Goal: Information Seeking & Learning: Learn about a topic

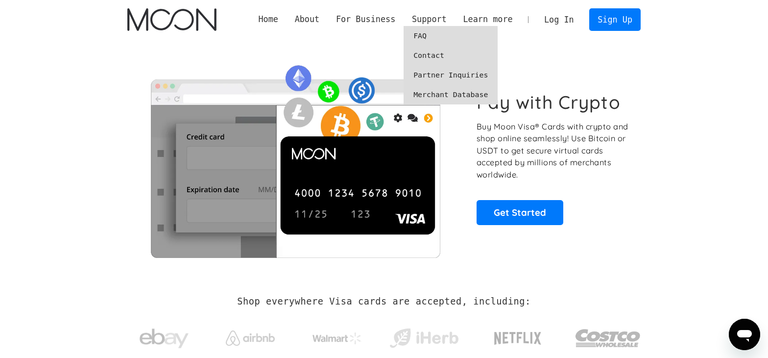
click at [433, 30] on link "FAQ" at bounding box center [451, 36] width 94 height 20
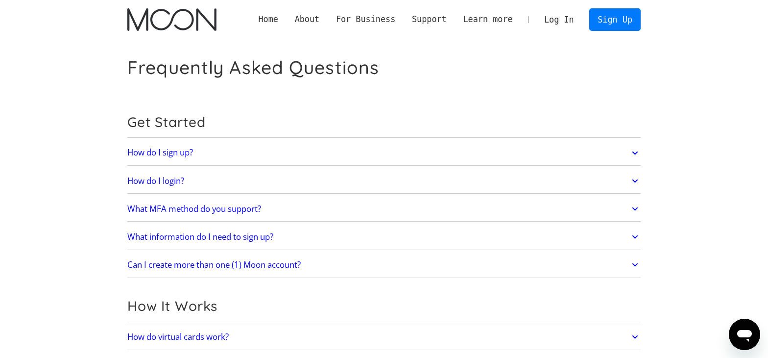
click at [633, 237] on icon at bounding box center [635, 237] width 11 height 18
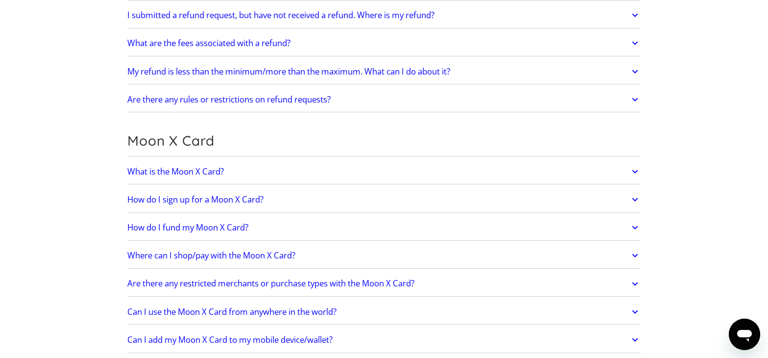
scroll to position [706, 0]
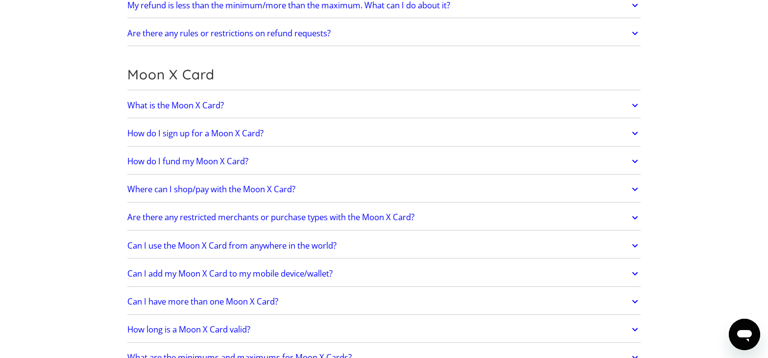
click at [631, 136] on icon at bounding box center [635, 133] width 11 height 18
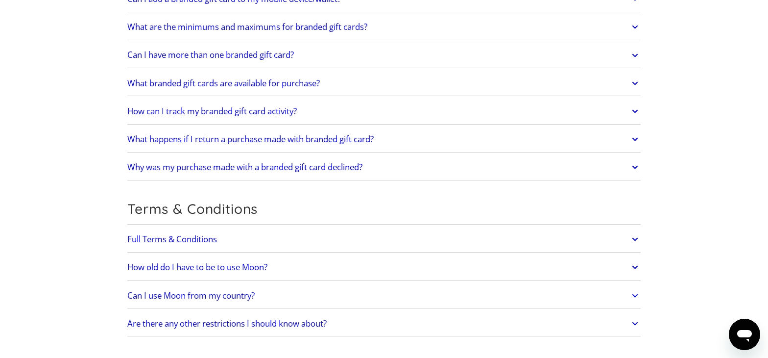
scroll to position [1999, 0]
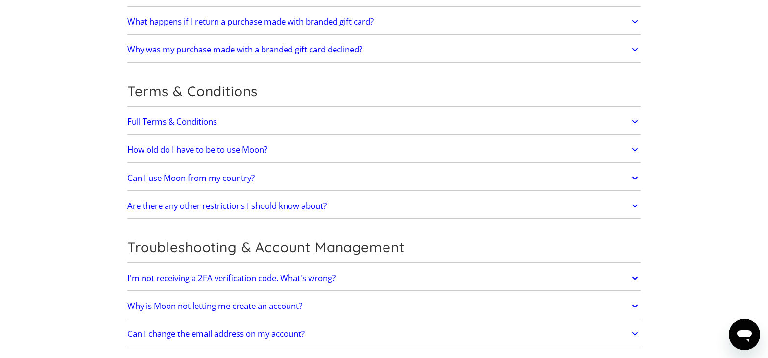
click at [632, 170] on icon at bounding box center [635, 178] width 11 height 18
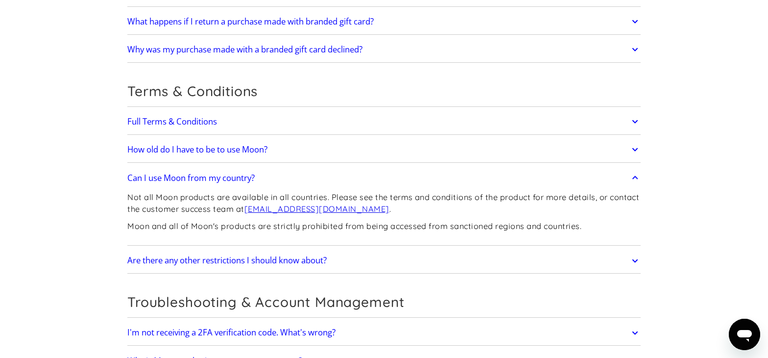
click at [636, 256] on icon at bounding box center [635, 261] width 11 height 18
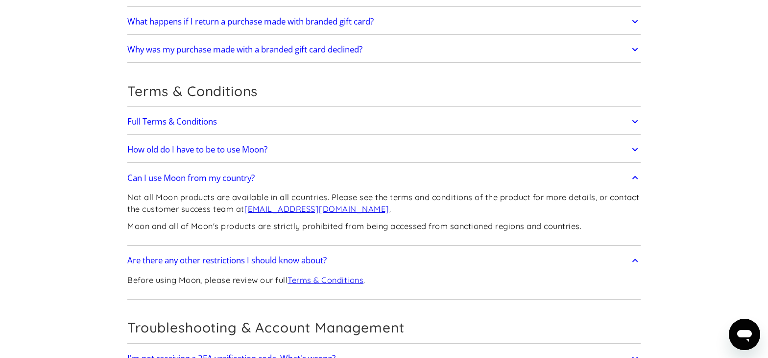
click at [268, 148] on h2 "How old do I have to be to use Moon?" at bounding box center [197, 150] width 140 height 10
